Goal: Transaction & Acquisition: Purchase product/service

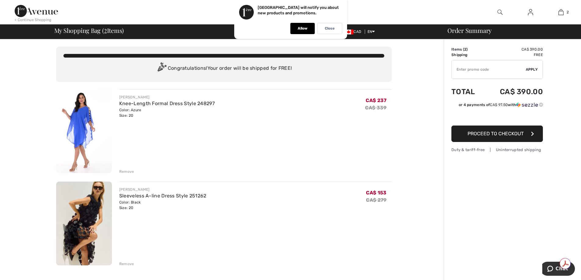
click at [78, 128] on img at bounding box center [84, 131] width 56 height 84
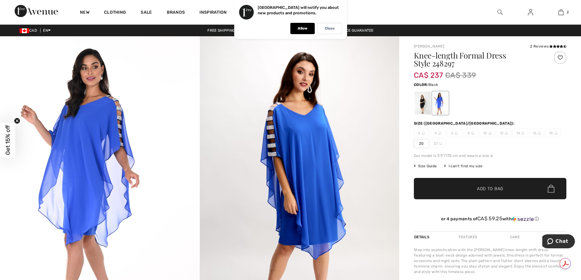
click at [420, 104] on div at bounding box center [423, 103] width 16 height 23
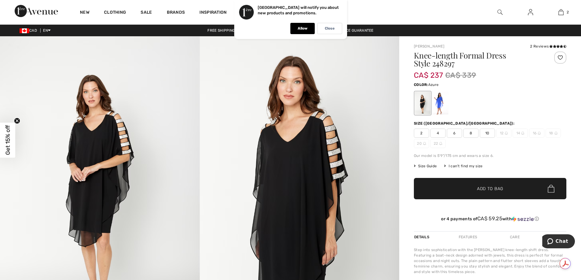
click at [440, 104] on div at bounding box center [440, 103] width 16 height 23
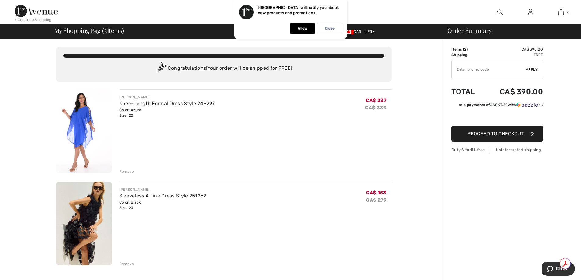
click at [73, 223] on img at bounding box center [84, 224] width 56 height 84
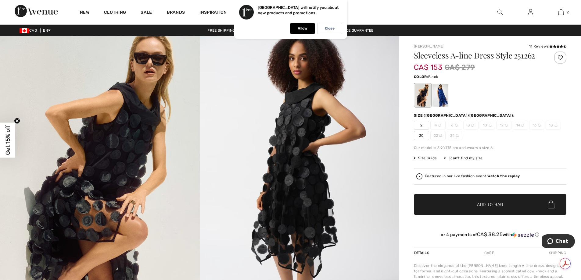
drag, startPoint x: 196, startPoint y: 110, endPoint x: 377, endPoint y: 208, distance: 205.7
click at [377, 208] on img at bounding box center [300, 185] width 200 height 299
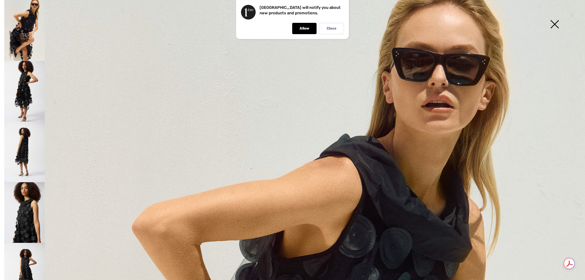
click at [558, 22] on img at bounding box center [555, 24] width 30 height 31
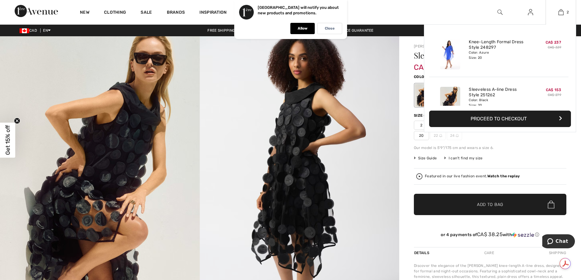
click at [450, 56] on img at bounding box center [450, 54] width 20 height 30
